Goal: Submit feedback/report problem: Submit feedback/report problem

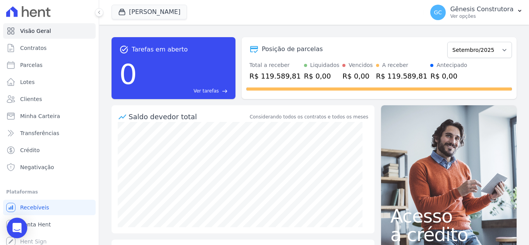
click at [9, 225] on div "Open Intercom Messenger" at bounding box center [17, 228] width 21 height 21
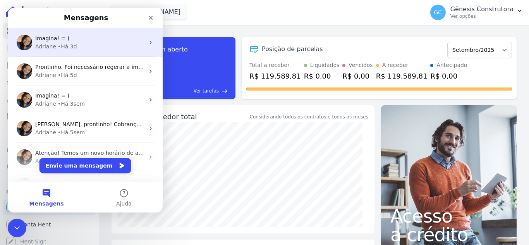
click at [63, 46] on div "• Há 3d" at bounding box center [67, 47] width 19 height 8
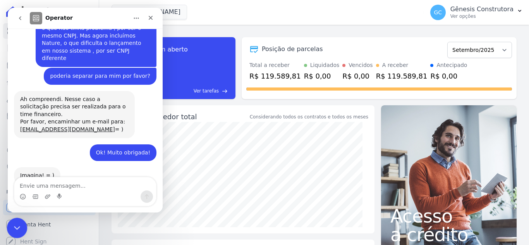
scroll to position [105, 0]
click at [19, 226] on icon "Encerramento do Messenger da Intercom" at bounding box center [15, 226] width 9 height 9
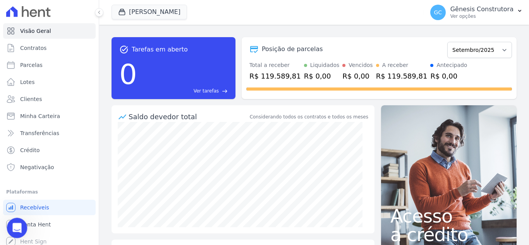
click at [9, 227] on div "Abertura do Messenger da Intercom" at bounding box center [16, 227] width 26 height 26
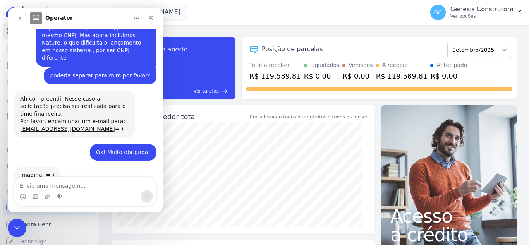
click at [21, 19] on icon "go back" at bounding box center [20, 18] width 2 height 4
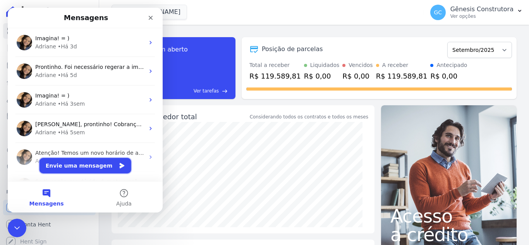
click at [83, 163] on button "Envie uma mensagem" at bounding box center [86, 165] width 92 height 15
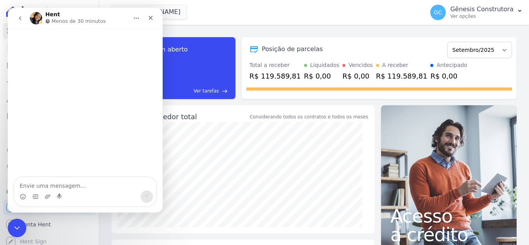
click at [16, 21] on button "go back" at bounding box center [20, 18] width 15 height 15
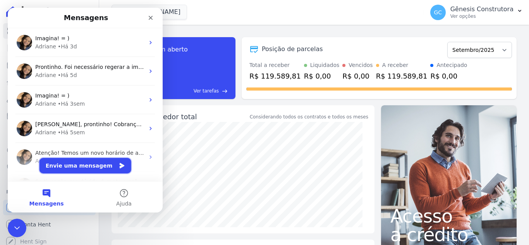
click at [63, 165] on button "Envie uma mensagem" at bounding box center [86, 165] width 92 height 15
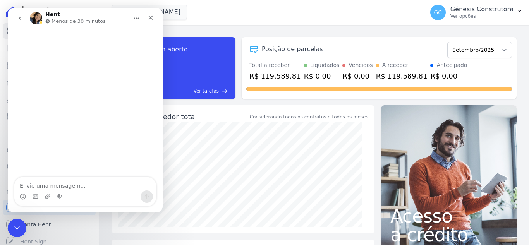
drag, startPoint x: 105, startPoint y: 176, endPoint x: 103, endPoint y: 184, distance: 7.6
click at [105, 179] on div "Messenger da Intercom" at bounding box center [85, 121] width 155 height 184
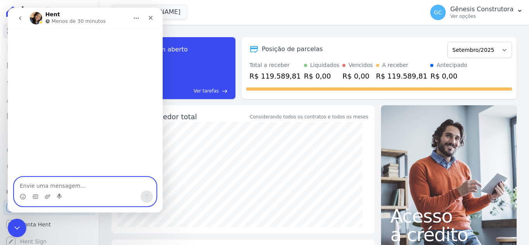
click at [103, 184] on textarea "Envie uma mensagem..." at bounding box center [85, 183] width 142 height 13
type textarea "Bom dia!"
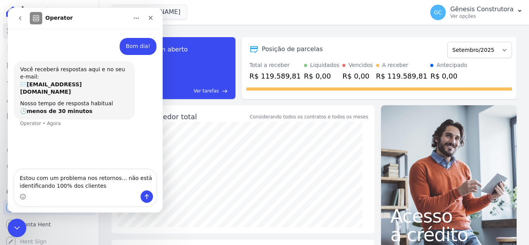
type textarea "Estou com um problema nos retornos... não está identificando 100% dos clientes"
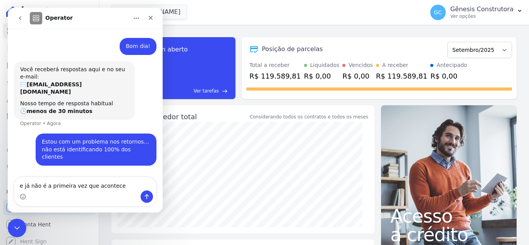
type textarea "e já não é a primeira vez que acontece"
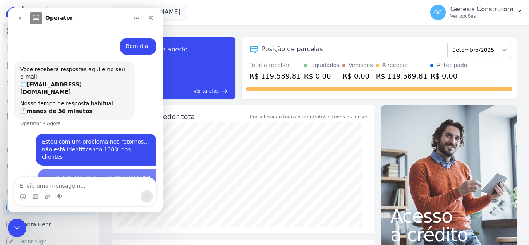
scroll to position [15, 0]
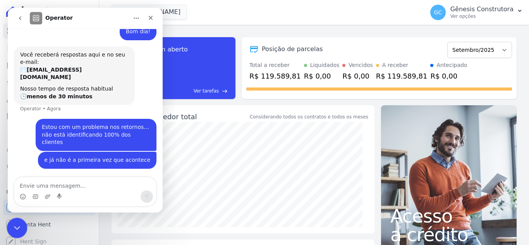
click at [17, 218] on html at bounding box center [16, 227] width 19 height 19
click at [14, 223] on icon "Encerramento do Messenger da Intercom" at bounding box center [15, 226] width 9 height 9
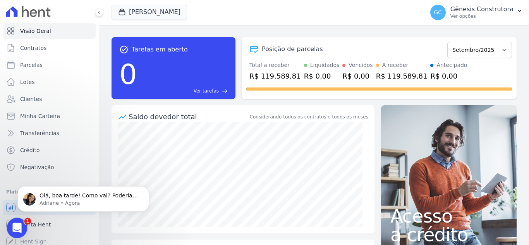
scroll to position [94, 0]
click at [10, 228] on icon "Abertura do Messenger da Intercom" at bounding box center [16, 227] width 13 height 13
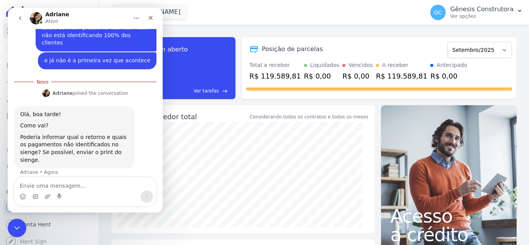
scroll to position [107, 0]
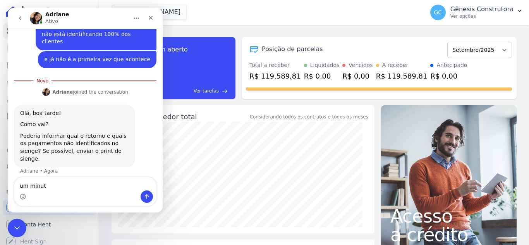
type textarea "um minuto"
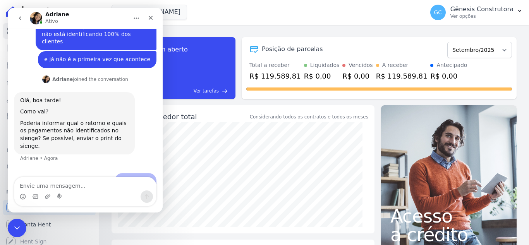
scroll to position [117, 0]
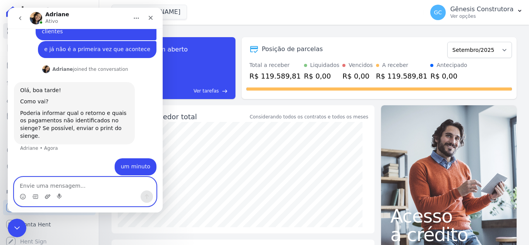
click at [46, 198] on icon "Upload do anexo" at bounding box center [48, 197] width 6 height 6
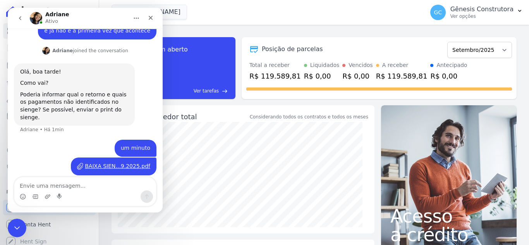
click at [109, 163] on div "BAIXA SIEN...9.2025.pdf" at bounding box center [117, 166] width 65 height 8
click at [103, 162] on div "BAIXA SIEN...9.2025.pdf" at bounding box center [117, 166] width 65 height 8
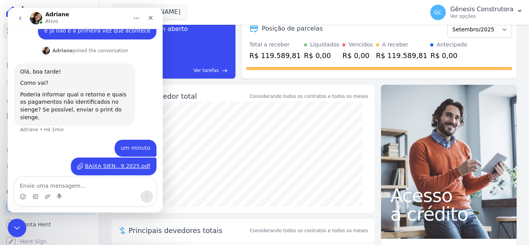
scroll to position [39, 0]
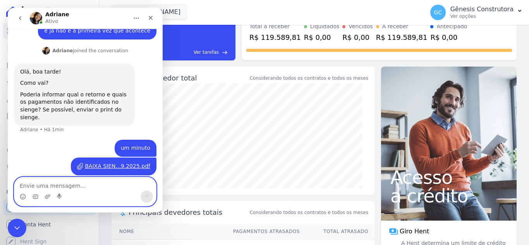
click at [40, 186] on textarea "Envie uma mensagem..." at bounding box center [85, 183] width 142 height 13
type textarea "ignora esse"
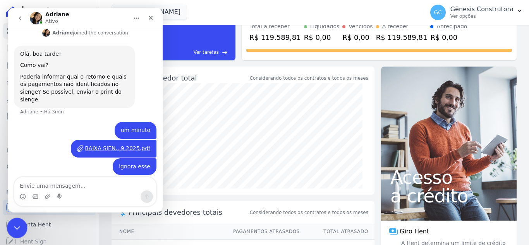
drag, startPoint x: 16, startPoint y: 220, endPoint x: 26, endPoint y: 436, distance: 216.4
click at [17, 218] on div "Encerramento do Messenger da Intercom" at bounding box center [16, 227] width 19 height 19
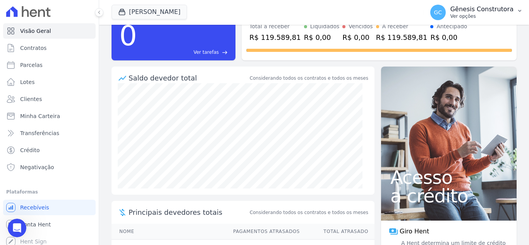
click at [474, 12] on p "Gênesis Construtora" at bounding box center [482, 9] width 63 height 8
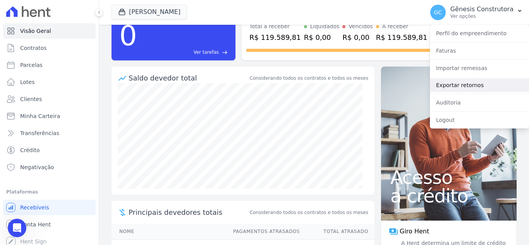
click at [475, 81] on link "Exportar retornos" at bounding box center [479, 85] width 99 height 14
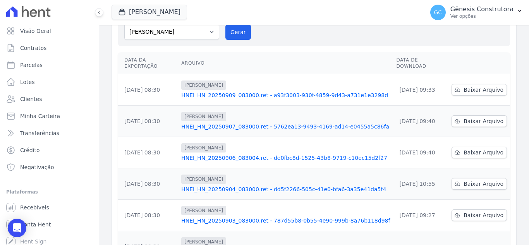
scroll to position [77, 0]
click at [478, 85] on span "Baixar Arquivo" at bounding box center [484, 89] width 40 height 8
click at [16, 226] on icon "Open Intercom Messenger" at bounding box center [16, 228] width 9 height 10
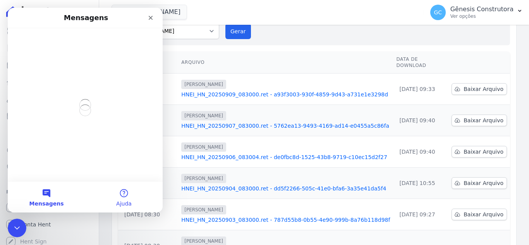
scroll to position [0, 0]
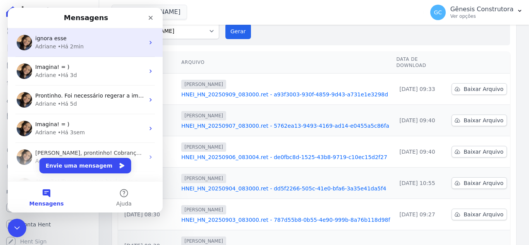
click at [72, 48] on div "• Há 2min" at bounding box center [71, 47] width 26 height 8
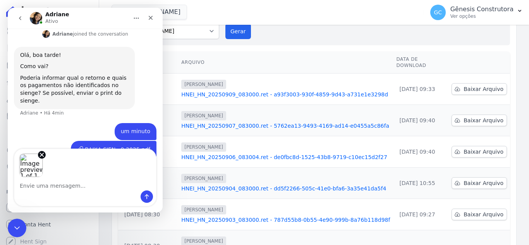
scroll to position [181, 0]
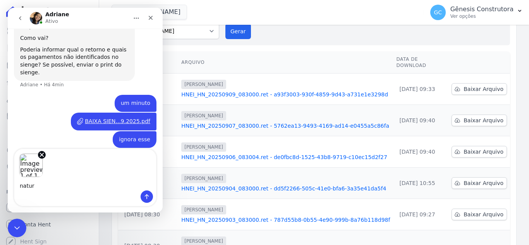
type textarea "nature"
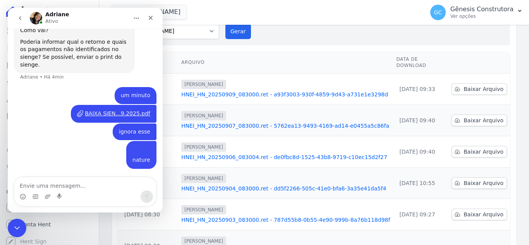
scroll to position [215, 0]
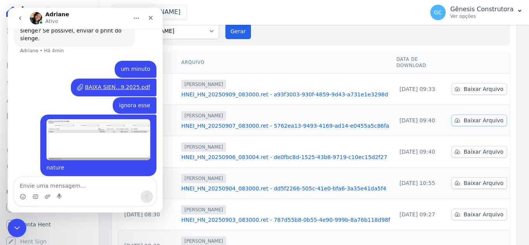
click at [464, 117] on span "Baixar Arquivo" at bounding box center [484, 121] width 40 height 8
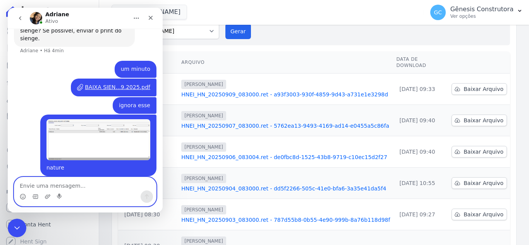
click at [49, 190] on textarea "Envie uma mensagem..." at bounding box center [85, 183] width 142 height 13
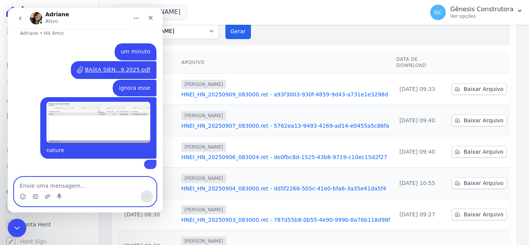
scroll to position [272, 0]
click at [17, 224] on icon "Encerramento do Messenger da Intercom" at bounding box center [15, 226] width 9 height 9
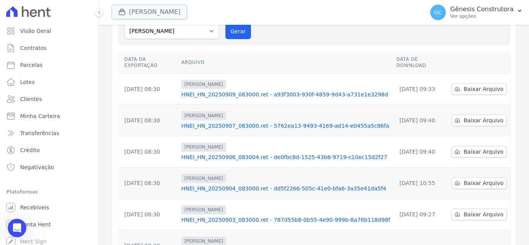
click at [167, 13] on button "Hildegardo De Noronha" at bounding box center [150, 12] width 76 height 15
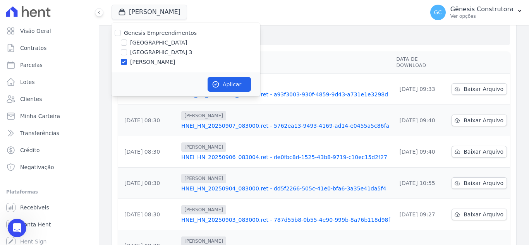
click at [159, 52] on label "[GEOGRAPHIC_DATA] 3" at bounding box center [161, 52] width 62 height 8
click at [127, 52] on input "[GEOGRAPHIC_DATA] 3" at bounding box center [124, 52] width 6 height 6
checkbox input "true"
click at [156, 60] on label "[PERSON_NAME]" at bounding box center [152, 62] width 45 height 8
click at [127, 60] on input "[PERSON_NAME]" at bounding box center [124, 62] width 6 height 6
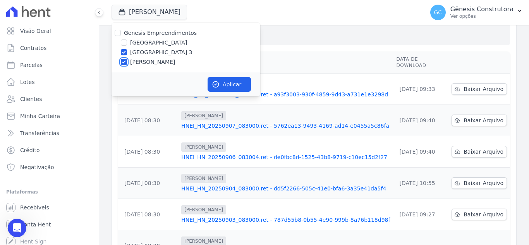
checkbox input "false"
click at [216, 79] on button "Aplicar" at bounding box center [229, 84] width 43 height 15
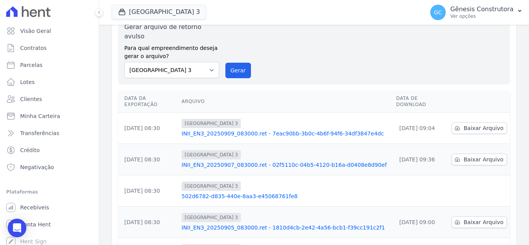
scroll to position [39, 0]
click at [467, 124] on span "Baixar Arquivo" at bounding box center [484, 128] width 40 height 8
click at [19, 227] on icon "Open Intercom Messenger" at bounding box center [16, 228] width 9 height 10
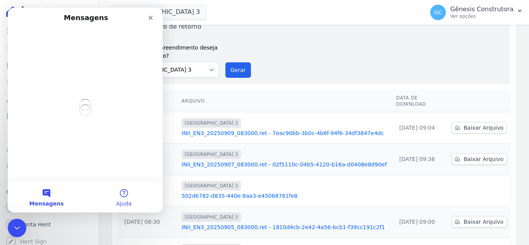
scroll to position [0, 0]
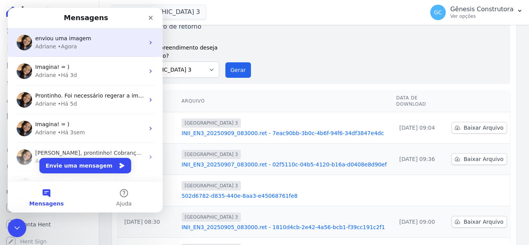
click at [70, 48] on div "• Agora" at bounding box center [67, 47] width 19 height 8
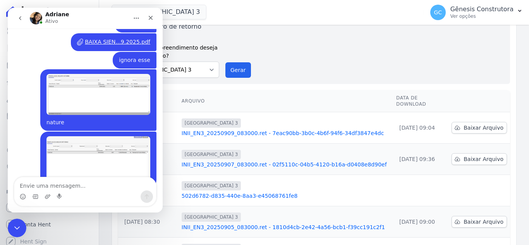
scroll to position [272, 0]
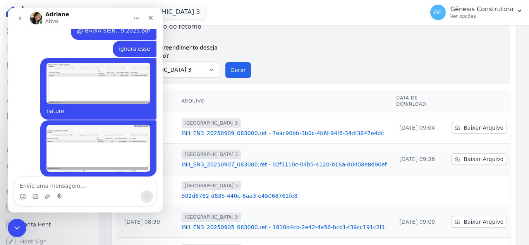
click at [83, 182] on textarea "Envie uma mensagem..." at bounding box center [85, 183] width 142 height 13
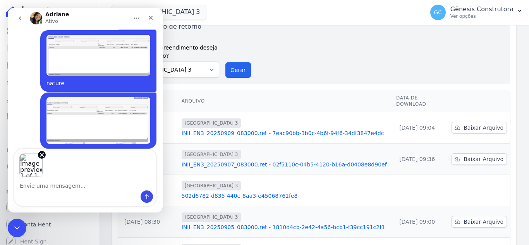
scroll to position [300, 0]
type textarea "NOGUEIRA III"
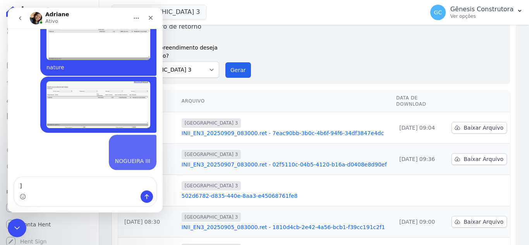
scroll to position [336, 0]
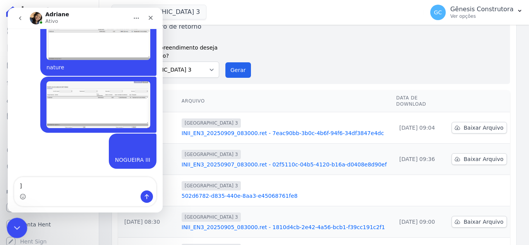
type textarea "]"
click at [12, 225] on icon "Encerramento do Messenger da Intercom" at bounding box center [15, 226] width 9 height 9
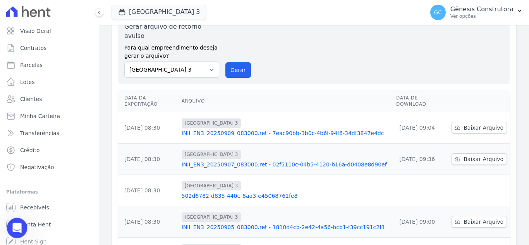
click at [14, 225] on icon "Abertura do Messenger da Intercom" at bounding box center [16, 227] width 13 height 13
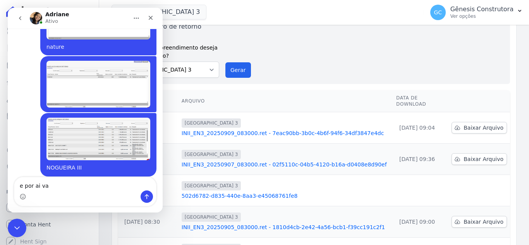
type textarea "e por ai vai"
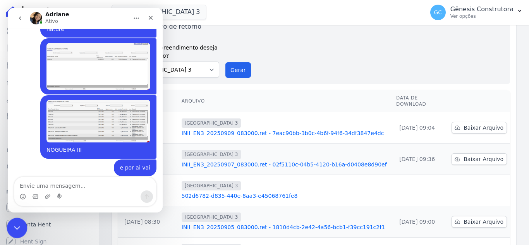
click at [15, 230] on icon "Encerramento do Messenger da Intercom" at bounding box center [15, 226] width 9 height 9
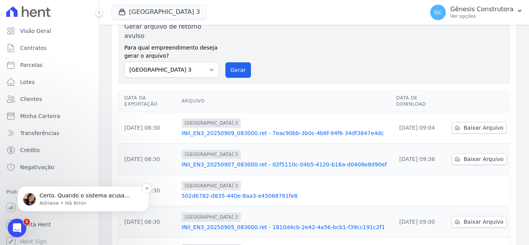
scroll to position [415, 0]
click at [9, 224] on div "Abertura do Messenger da Intercom" at bounding box center [16, 227] width 26 height 26
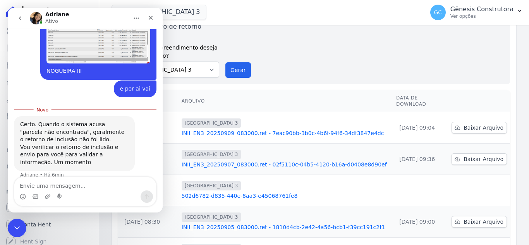
scroll to position [428, 0]
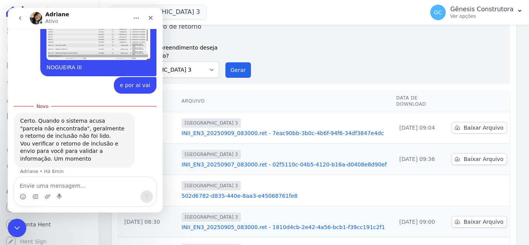
click at [90, 184] on textarea "Envie uma mensagem..." at bounding box center [85, 183] width 142 height 13
type textarea "ok, eu fiz manual"
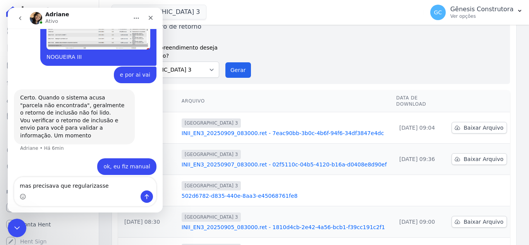
type textarea "mas precisava que regularizasse"
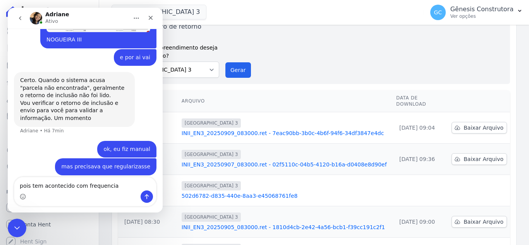
type textarea "pois tem acontecido com frequencia"
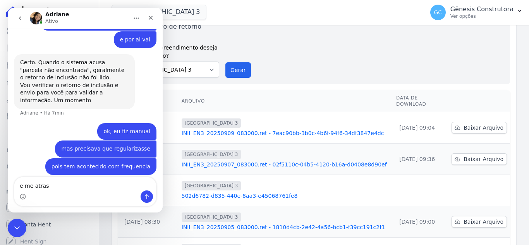
type textarea "e me atrasa"
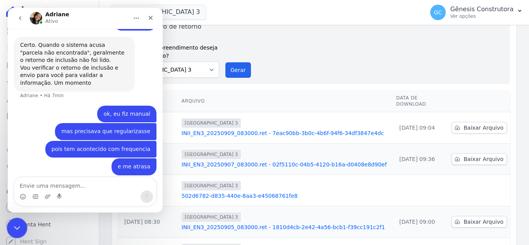
click at [21, 227] on div "Encerramento do Messenger da Intercom" at bounding box center [16, 227] width 19 height 19
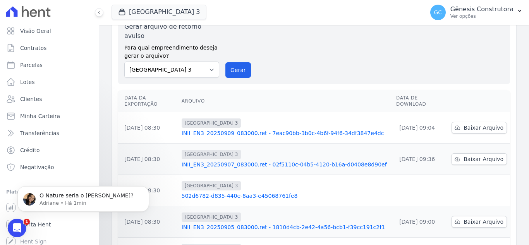
scroll to position [603, 0]
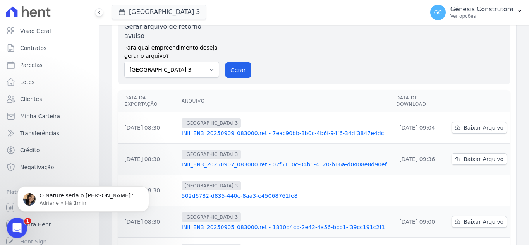
click at [23, 225] on div "Abertura do Messenger da Intercom" at bounding box center [16, 227] width 26 height 26
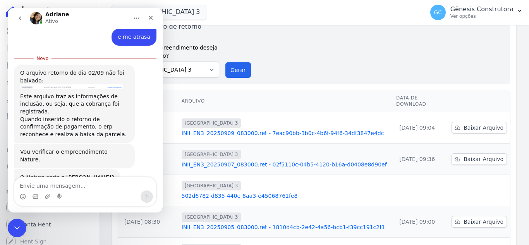
scroll to position [616, 0]
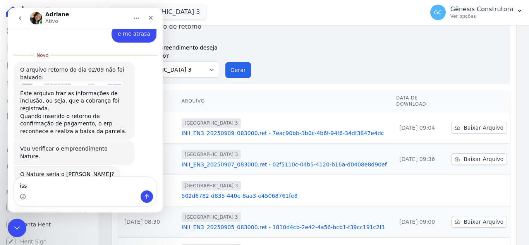
type textarea "isso"
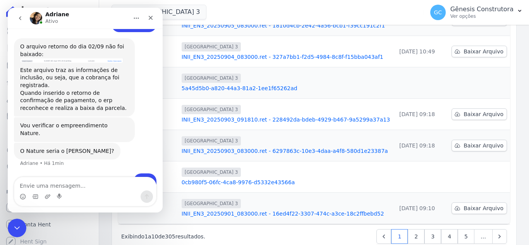
scroll to position [244, 0]
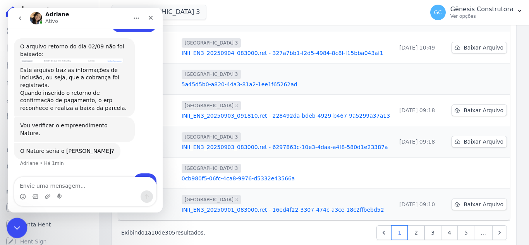
click at [22, 226] on div "Encerramento do Messenger da Intercom" at bounding box center [16, 227] width 19 height 19
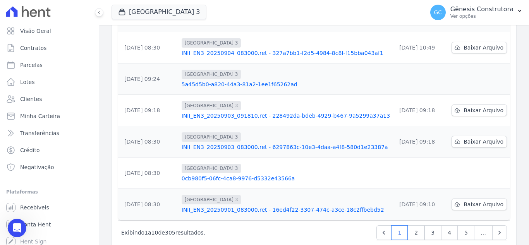
click at [223, 175] on link "0cb980f5-06fc-4ca8-9976-d5332e43566a" at bounding box center [286, 179] width 208 height 8
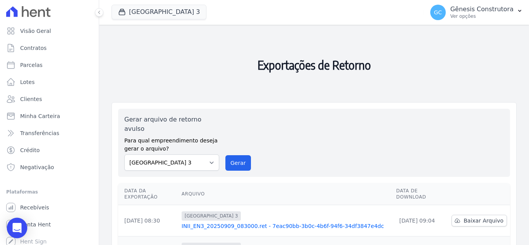
drag, startPoint x: 21, startPoint y: 227, endPoint x: 60, endPoint y: 217, distance: 39.8
click at [21, 226] on div "Open Intercom Messenger" at bounding box center [17, 228] width 21 height 21
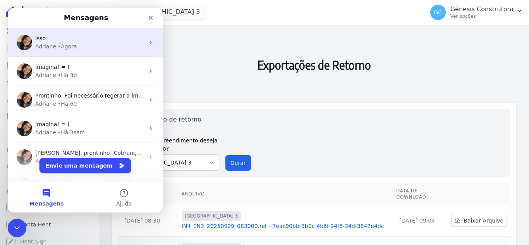
click at [72, 52] on div "isso Adriane • Agora" at bounding box center [85, 42] width 155 height 29
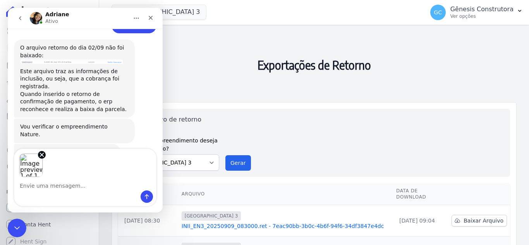
scroll to position [655, 0]
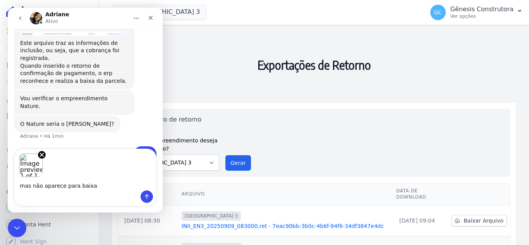
type textarea "mas não aparece para baixar"
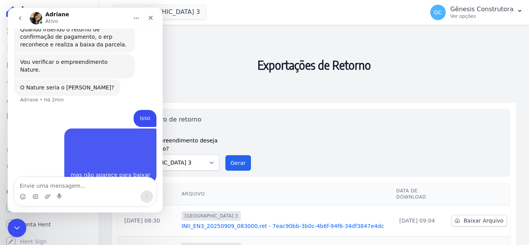
scroll to position [693, 0]
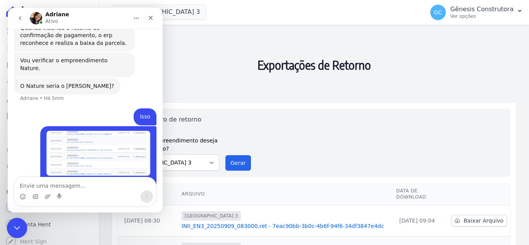
click at [17, 228] on icon "Encerramento do Messenger da Intercom" at bounding box center [15, 226] width 9 height 9
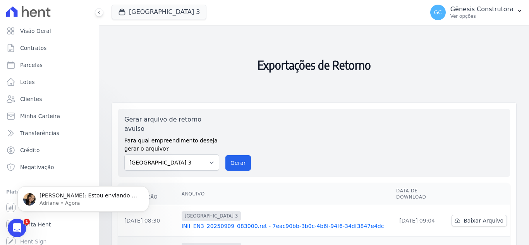
scroll to position [746, 0]
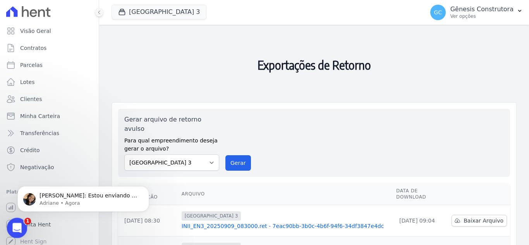
click at [21, 222] on div "Abertura do Messenger da Intercom" at bounding box center [16, 227] width 26 height 26
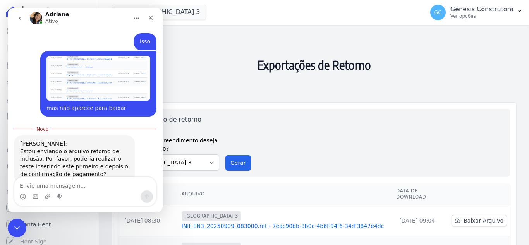
scroll to position [789, 0]
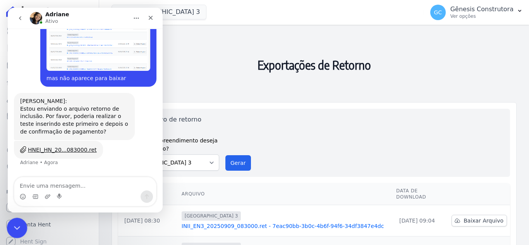
click at [10, 224] on div "Encerramento do Messenger da Intercom" at bounding box center [16, 227] width 19 height 19
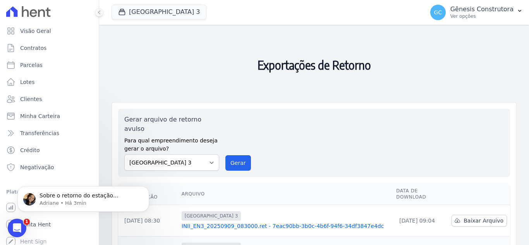
scroll to position [0, 0]
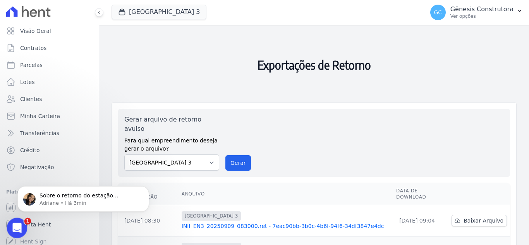
click at [17, 220] on div "Abertura do Messenger da Intercom" at bounding box center [16, 227] width 26 height 26
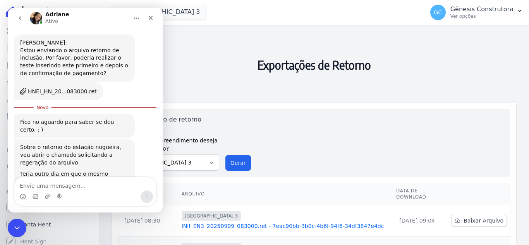
scroll to position [809, 0]
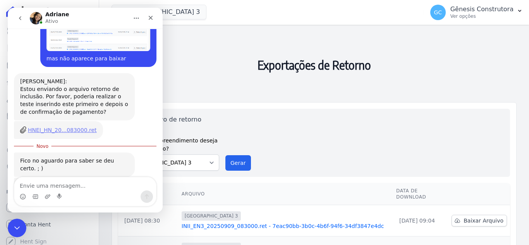
click at [64, 126] on div "HNEI_HN_20...083000.ret" at bounding box center [62, 130] width 69 height 8
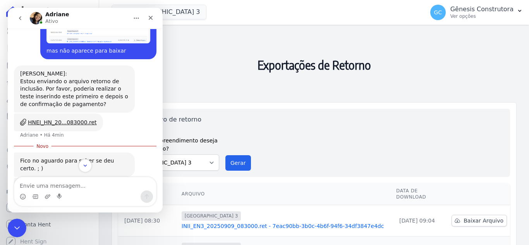
scroll to position [855, 0]
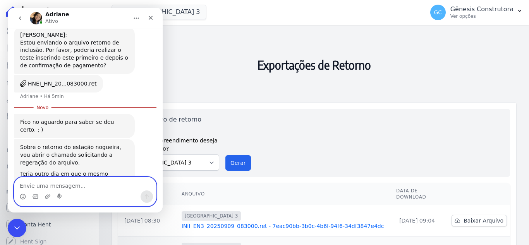
click at [76, 184] on textarea "Envie uma mensagem..." at bounding box center [85, 183] width 142 height 13
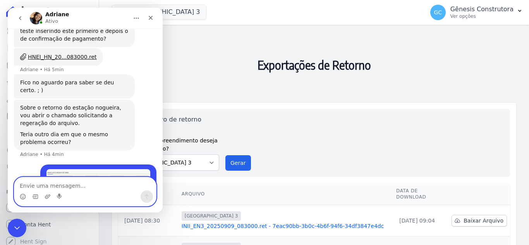
scroll to position [863, 0]
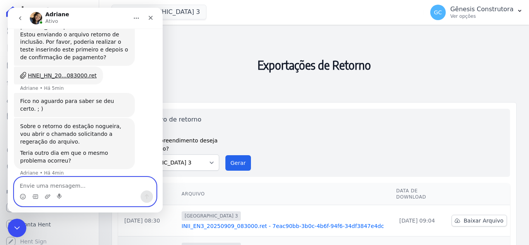
click at [292, 94] on h2 "Exportações de Retorno" at bounding box center [314, 65] width 405 height 68
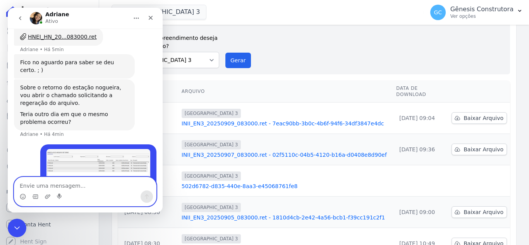
scroll to position [116, 0]
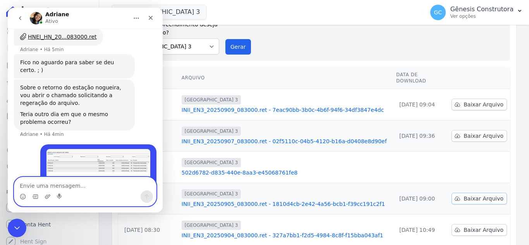
click at [471, 195] on span "Baixar Arquivo" at bounding box center [484, 199] width 40 height 8
click at [35, 187] on textarea "Envie uma mensagem..." at bounding box center [85, 183] width 142 height 13
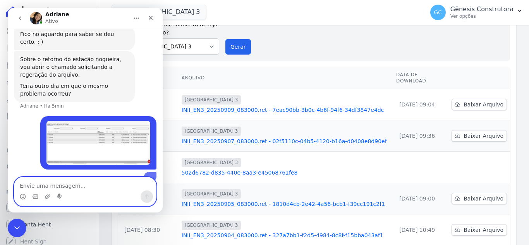
scroll to position [944, 0]
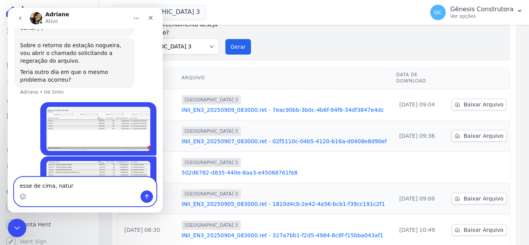
type textarea "esse de cima, nature"
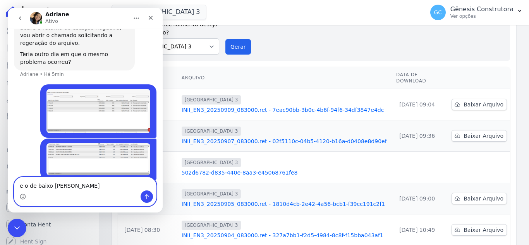
type textarea "e o de baixo [PERSON_NAME]"
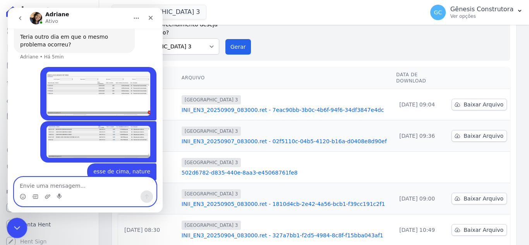
drag, startPoint x: 16, startPoint y: 224, endPoint x: 29, endPoint y: 457, distance: 232.8
click at [16, 224] on icon "Encerramento do Messenger da Intercom" at bounding box center [15, 226] width 9 height 9
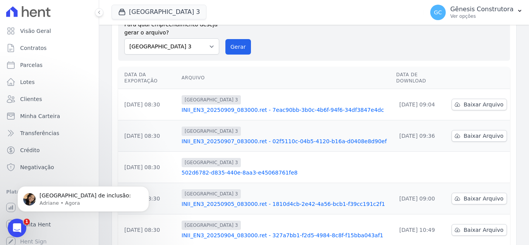
scroll to position [1063, 0]
click at [17, 218] on div "Abertura do Messenger da Intercom" at bounding box center [16, 227] width 26 height 26
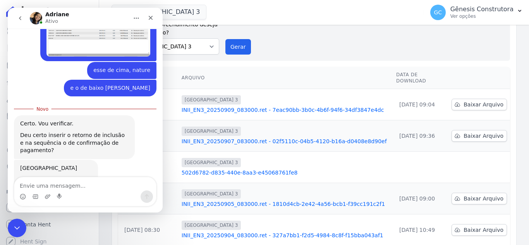
scroll to position [1068, 0]
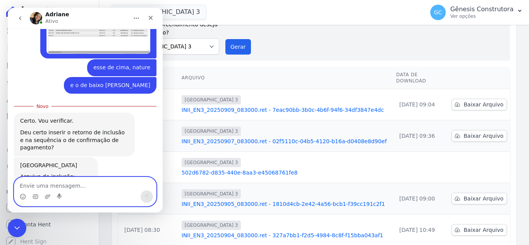
click at [66, 188] on textarea "Envie uma mensagem..." at bounding box center [85, 183] width 142 height 13
type textarea "não deu certo, está com o mesmo erro"
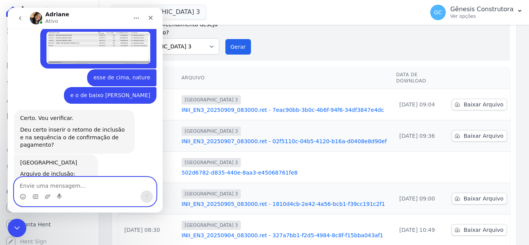
scroll to position [1040, 0]
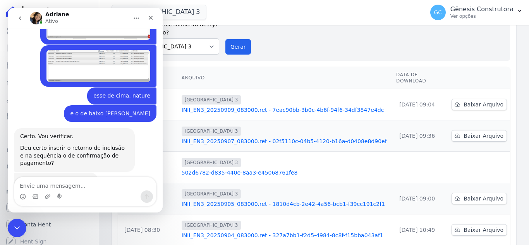
click at [48, 201] on div "INII_EN_20...083000.ret" at bounding box center [60, 205] width 64 height 8
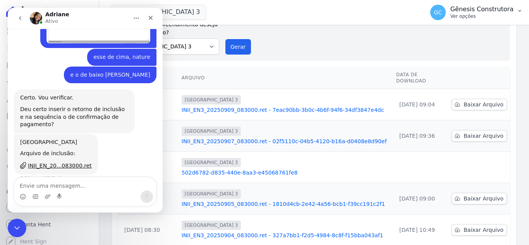
scroll to position [1108, 0]
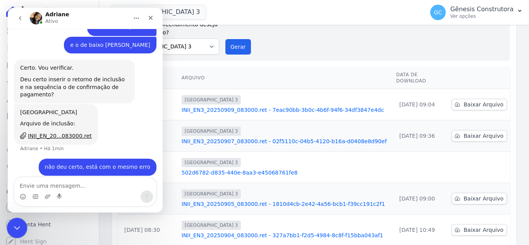
click at [18, 224] on icon "Encerramento do Messenger da Intercom" at bounding box center [15, 226] width 9 height 9
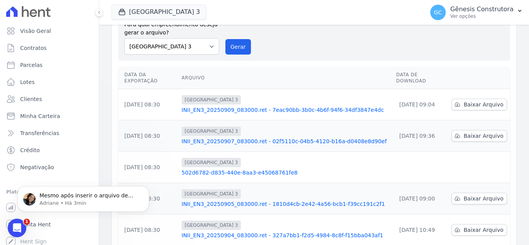
scroll to position [1124, 0]
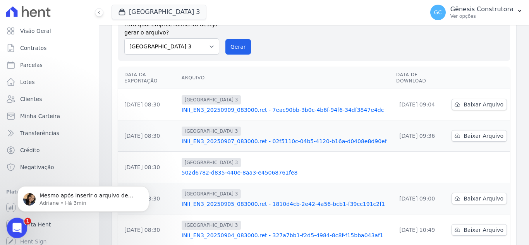
click at [15, 218] on html at bounding box center [16, 227] width 19 height 19
click at [15, 223] on icon "Abertura do Messenger da Intercom" at bounding box center [16, 227] width 13 height 13
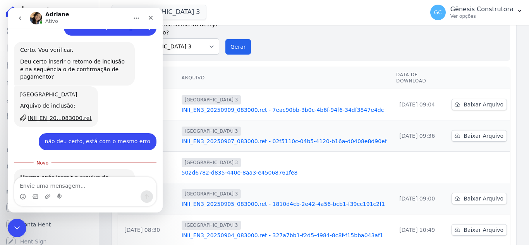
scroll to position [1129, 0]
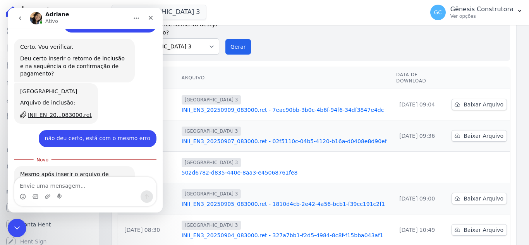
click at [87, 184] on textarea "Envie uma mensagem..." at bounding box center [85, 183] width 142 height 13
type textarea "isso"
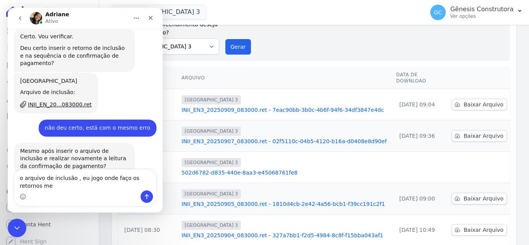
scroll to position [1147, 0]
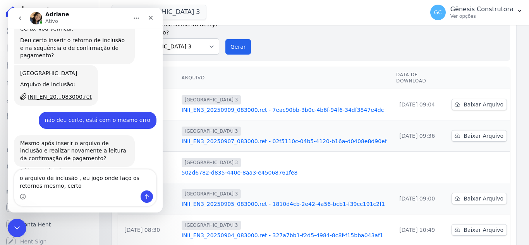
type textarea "o arquivo de inclusão , eu jogo onde faço os retornos mesmo, certo?"
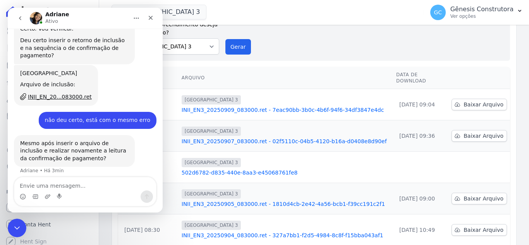
scroll to position [1165, 0]
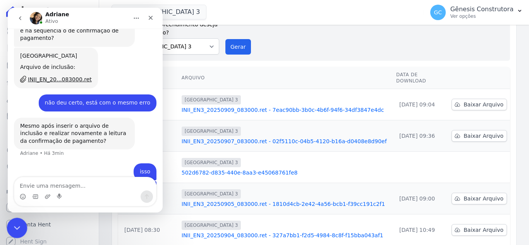
click at [9, 226] on div "Encerramento do Messenger da Intercom" at bounding box center [16, 227] width 19 height 19
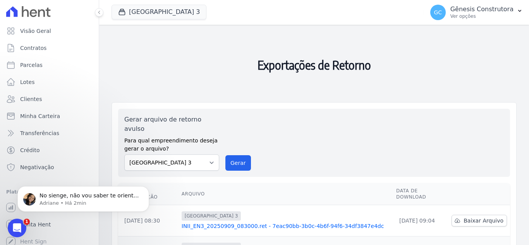
scroll to position [1196, 0]
click at [15, 225] on icon "Abertura do Messenger da Intercom" at bounding box center [16, 227] width 13 height 13
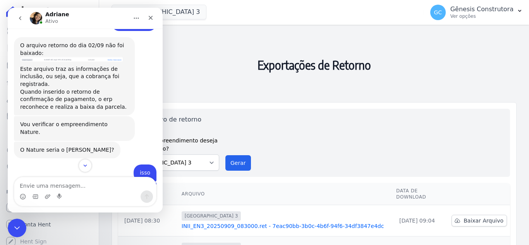
scroll to position [627, 0]
click at [86, 167] on icon "Scroll to bottom" at bounding box center [85, 165] width 7 height 7
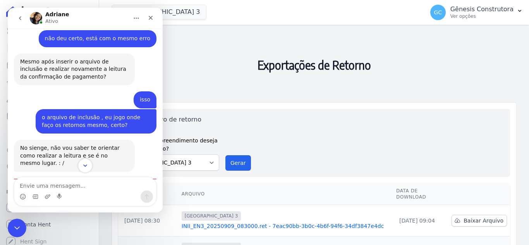
scroll to position [1234, 0]
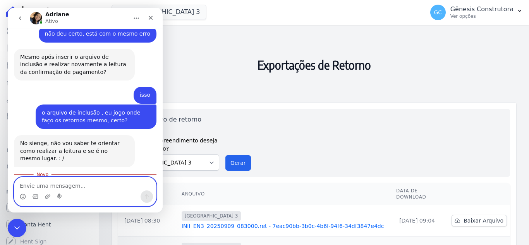
click at [74, 183] on textarea "Envie uma mensagem..." at bounding box center [85, 183] width 142 height 13
type textarea "sim"
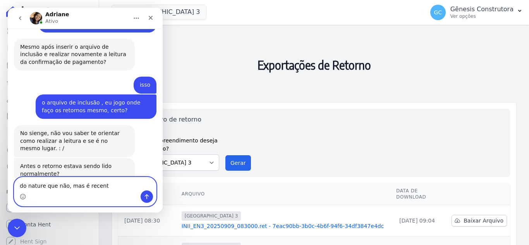
type textarea "do nature que não, mas é recente"
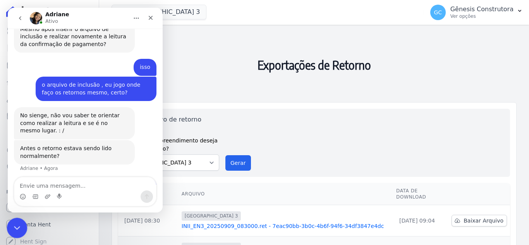
click at [9, 229] on div "Encerramento do Messenger da Intercom" at bounding box center [16, 227] width 19 height 19
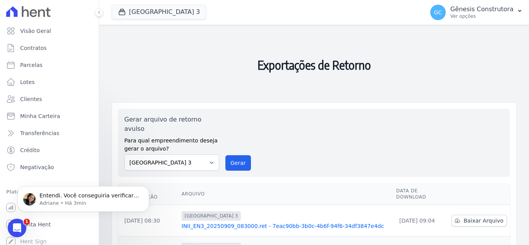
scroll to position [0, 0]
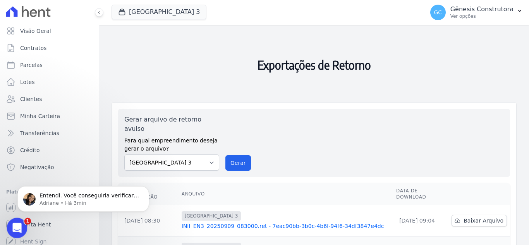
click at [16, 218] on html at bounding box center [16, 227] width 19 height 19
click at [7, 218] on div "Abertura do Messenger da Intercom" at bounding box center [16, 227] width 19 height 19
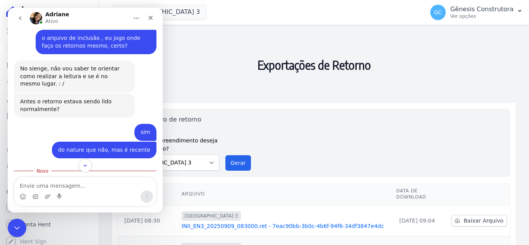
scroll to position [1324, 0]
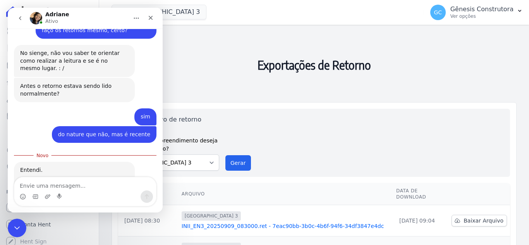
click at [105, 188] on textarea "Envie uma mensagem..." at bounding box center [85, 183] width 142 height 13
type textarea "vou verificar"
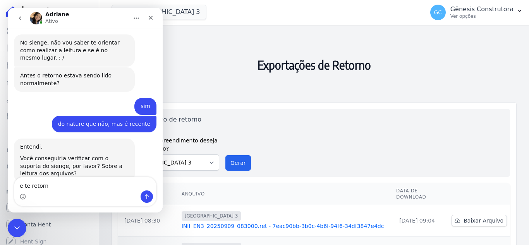
type textarea "e te retorno"
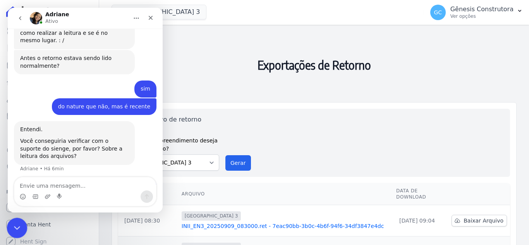
click at [16, 227] on icon "Encerramento do Messenger da Intercom" at bounding box center [15, 226] width 5 height 3
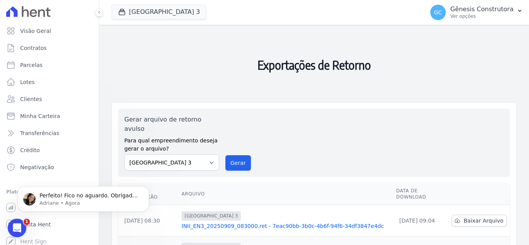
scroll to position [0, 0]
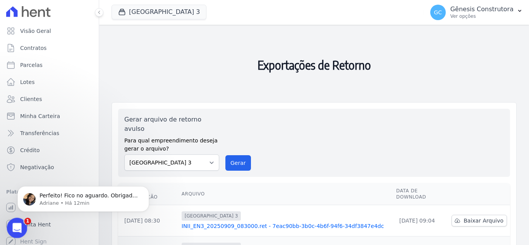
click at [7, 228] on div "Abertura do Messenger da Intercom" at bounding box center [16, 227] width 26 height 26
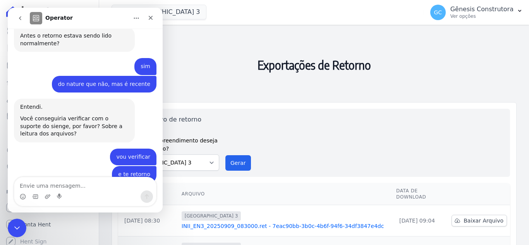
scroll to position [1388, 0]
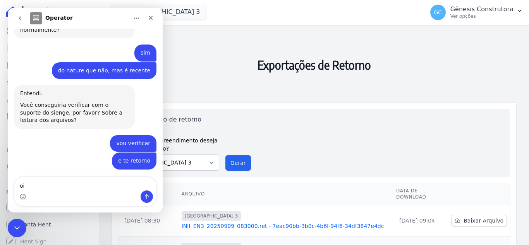
type textarea "oii"
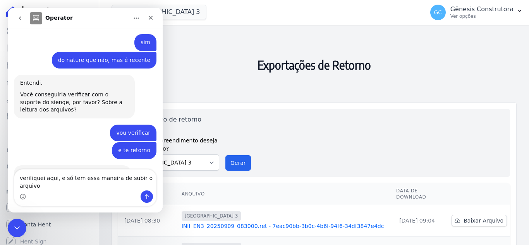
scroll to position [1406, 0]
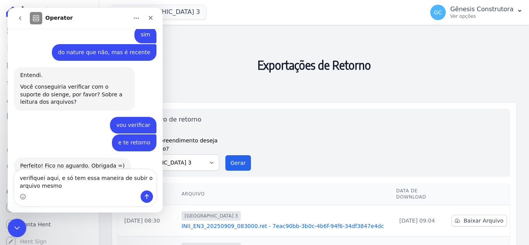
click at [53, 182] on textarea "verifiquei aqui, e só tem essa maneira de subir o arquivo mesmo" at bounding box center [85, 180] width 142 height 21
drag, startPoint x: 53, startPoint y: 177, endPoint x: 65, endPoint y: 196, distance: 22.9
click at [53, 177] on textarea "verifiquei aqui, e só tem essa maneira de subir o arquivo mesmo" at bounding box center [85, 180] width 142 height 21
type textarea "verifiquei aqui com o suporte, e só tem essa maneira de subir o arquivo mesmo"
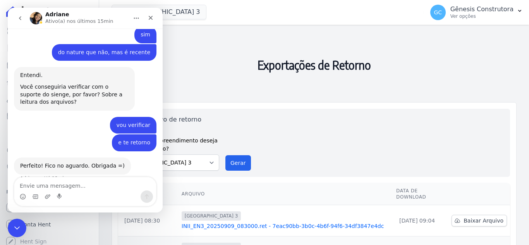
scroll to position [1424, 0]
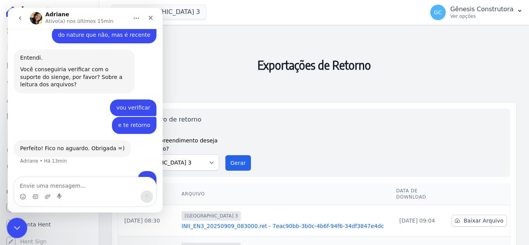
click at [14, 225] on icon "Encerramento do Messenger da Intercom" at bounding box center [15, 226] width 9 height 9
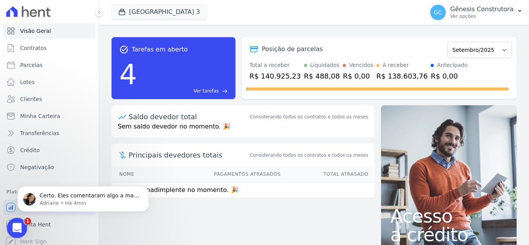
click at [22, 226] on div "Abertura do Messenger da Intercom" at bounding box center [16, 227] width 26 height 26
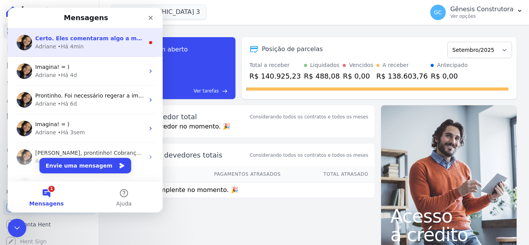
click at [86, 49] on div "Adriane • Há 4min" at bounding box center [89, 47] width 109 height 8
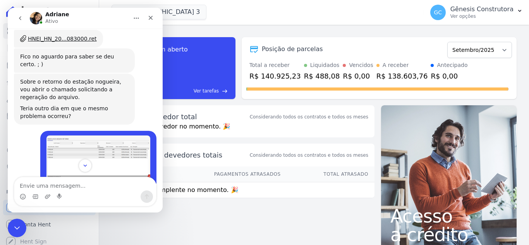
scroll to position [1094, 0]
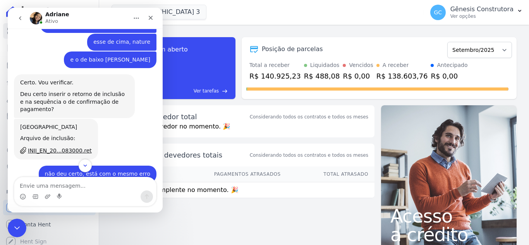
click at [77, 165] on div "Messenger da Intercom" at bounding box center [85, 165] width 155 height 13
click at [88, 167] on button "Scroll to bottom" at bounding box center [85, 165] width 14 height 14
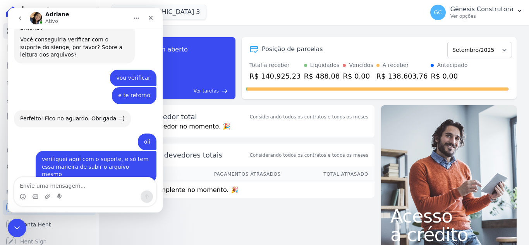
scroll to position [1454, 0]
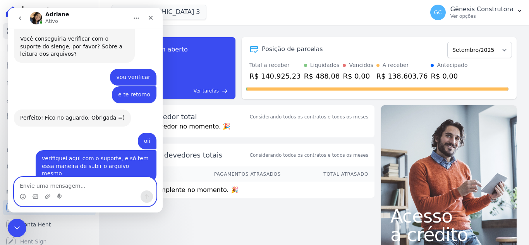
click at [88, 182] on textarea "Envie uma mensagem..." at bounding box center [85, 183] width 142 height 13
type textarea "Não"
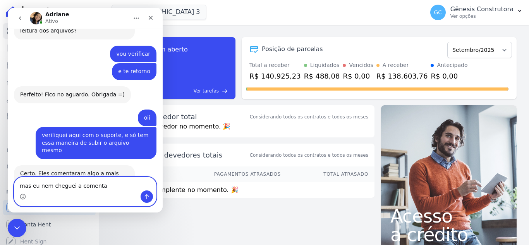
type textarea "mas eu nem cheguei a comentar"
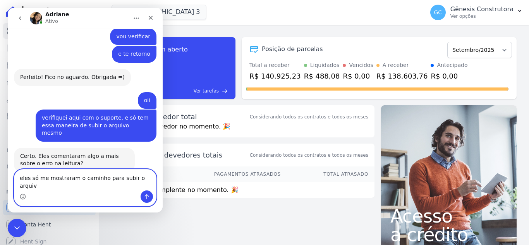
type textarea "eles só me mostraram o caminho para subir o arquivo"
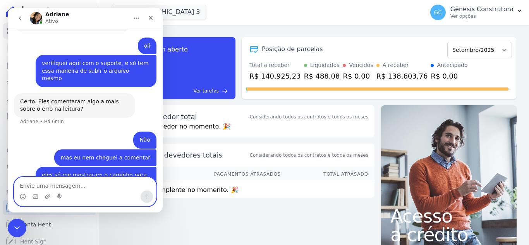
scroll to position [1550, 0]
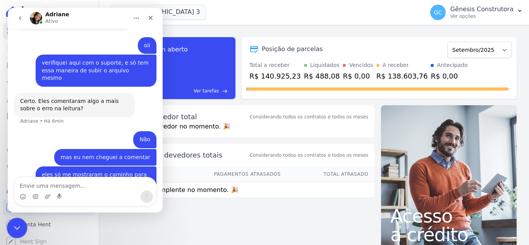
click at [17, 230] on icon "Encerramento do Messenger da Intercom" at bounding box center [15, 226] width 9 height 9
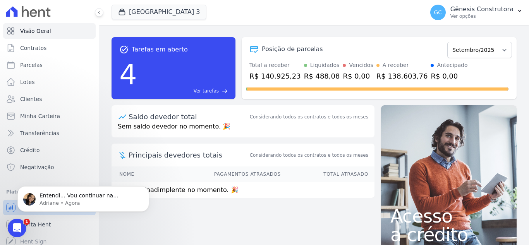
scroll to position [1566, 0]
click at [15, 218] on div "Abertura do Messenger da Intercom" at bounding box center [16, 227] width 26 height 26
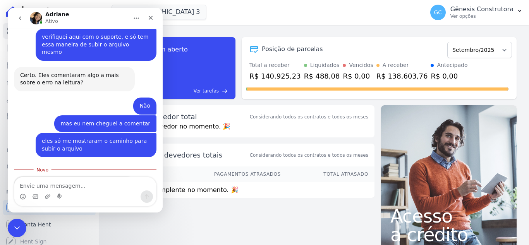
scroll to position [1579, 0]
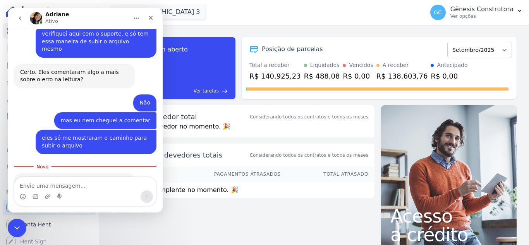
click at [87, 181] on textarea "Envie uma mensagem..." at bounding box center [85, 183] width 142 height 13
type textarea "ok"
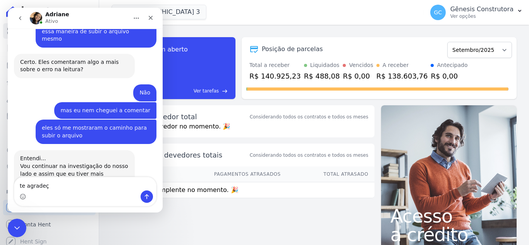
type textarea "te agradeço"
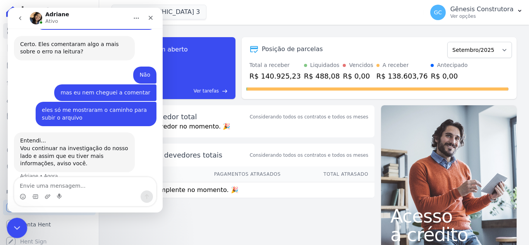
click at [12, 230] on icon "Encerramento do Messenger da Intercom" at bounding box center [15, 226] width 9 height 9
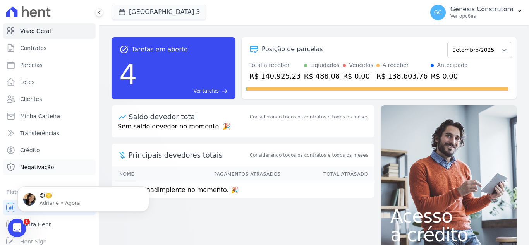
scroll to position [1630, 0]
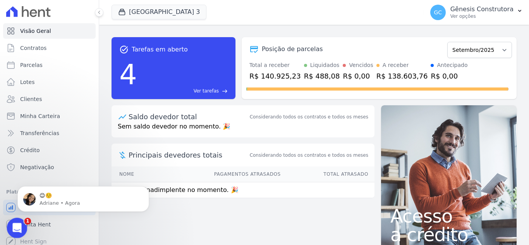
click at [17, 220] on div "Abertura do Messenger da Intercom" at bounding box center [16, 227] width 26 height 26
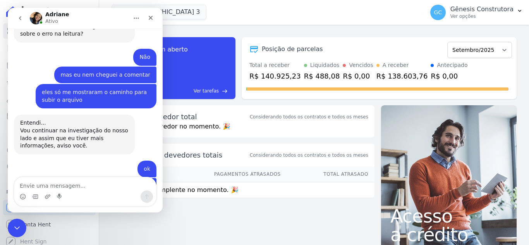
scroll to position [1643, 0]
